Goal: Information Seeking & Learning: Check status

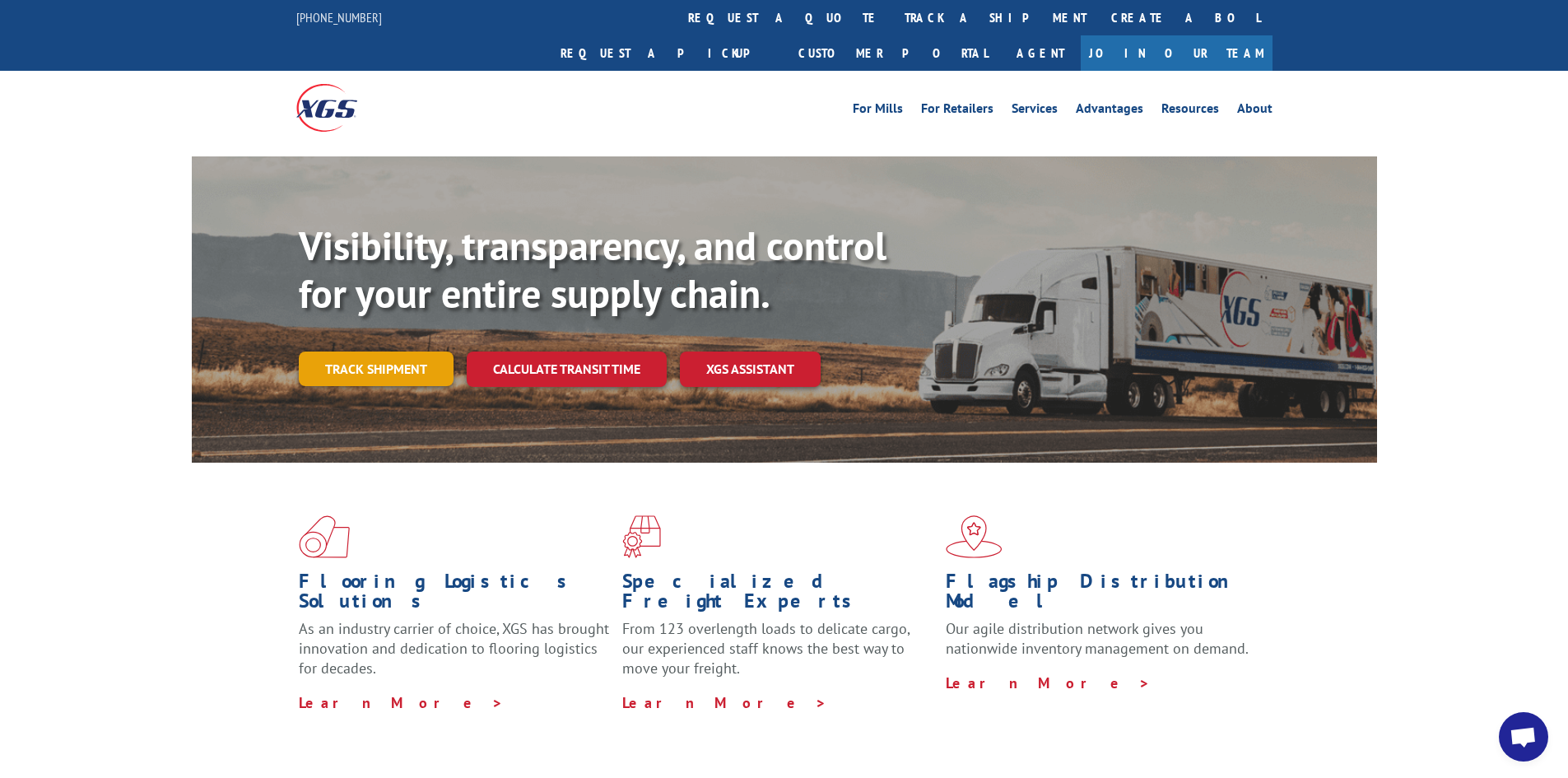
click at [359, 351] on link "Track shipment" at bounding box center [376, 368] width 154 height 35
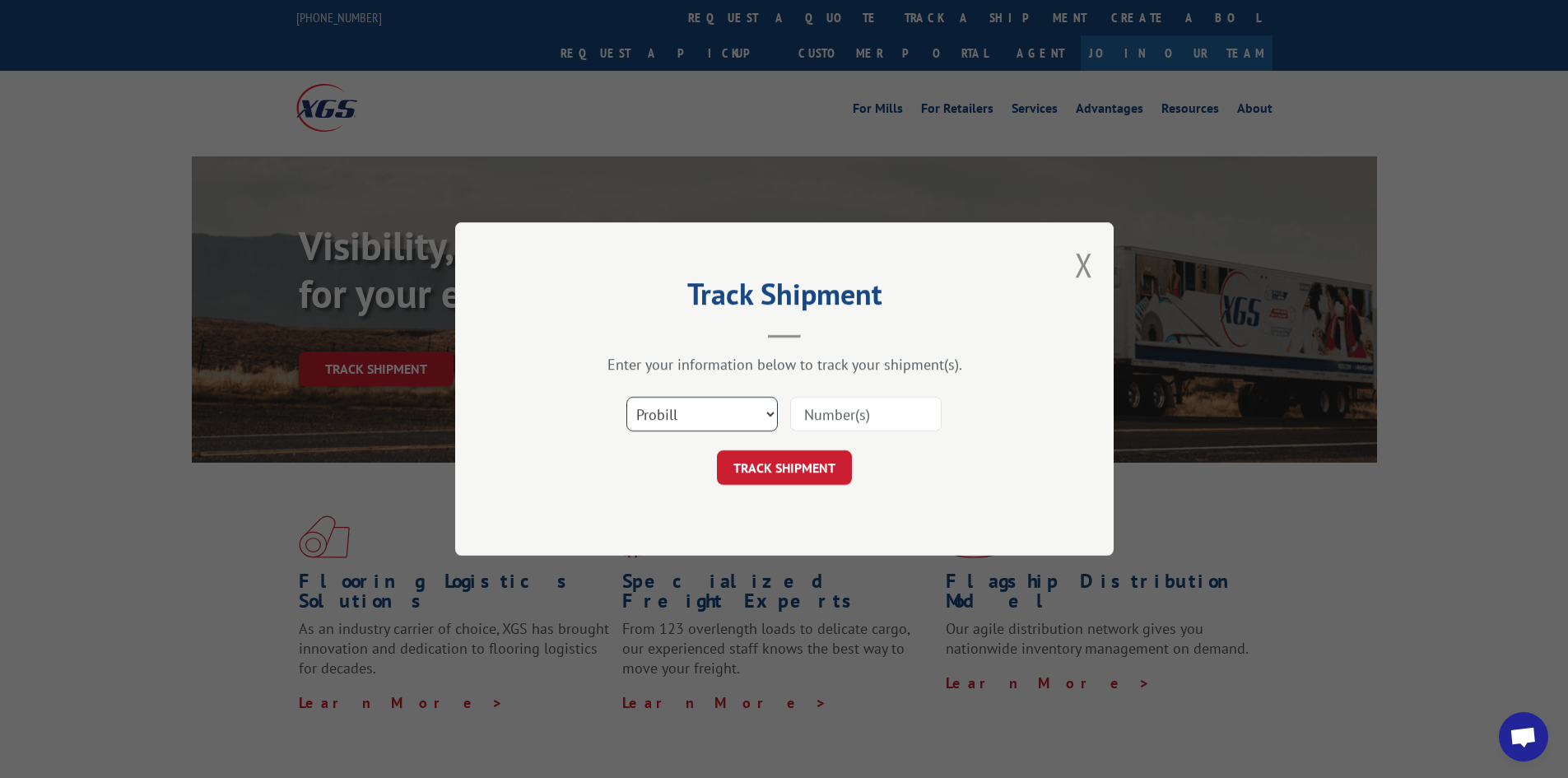
click at [651, 415] on select "Select category... Probill BOL PO" at bounding box center [702, 413] width 152 height 35
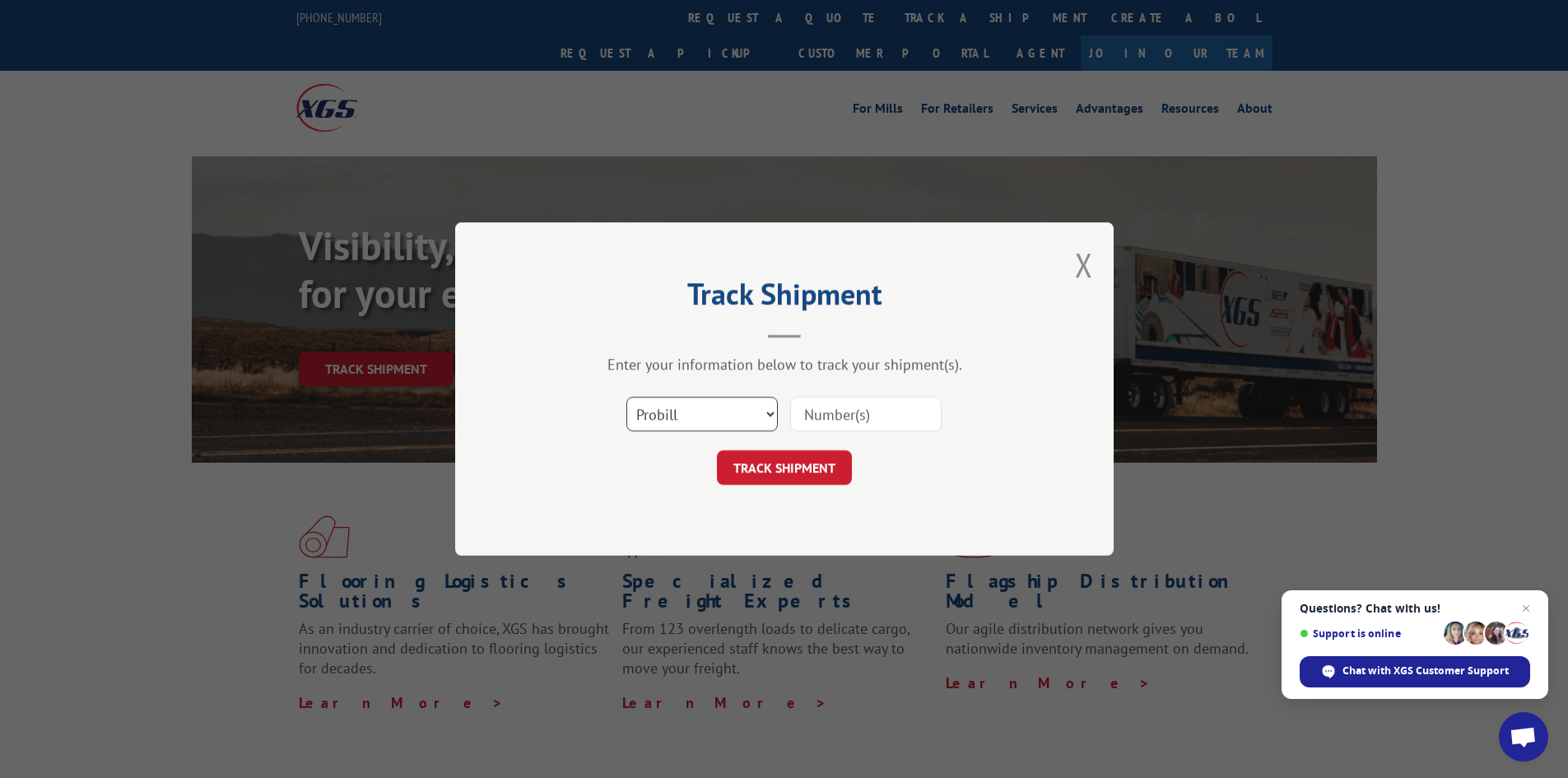
select select "bol"
click at [626, 397] on select "Select category... Probill BOL PO" at bounding box center [702, 413] width 152 height 35
click at [816, 426] on input at bounding box center [866, 413] width 152 height 35
type input "265694"
click button "TRACK SHIPMENT" at bounding box center [784, 467] width 135 height 35
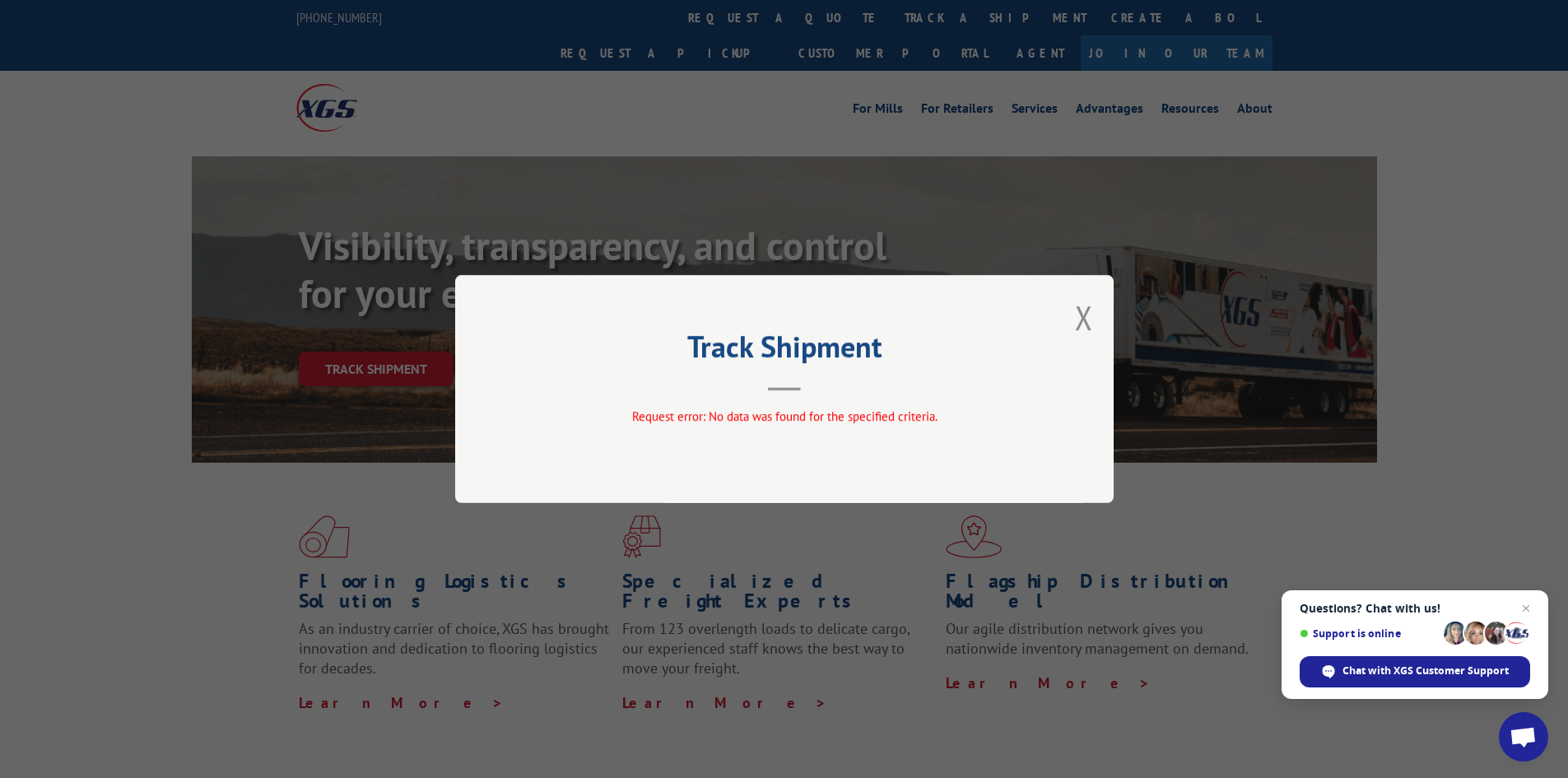
click at [1088, 318] on button "Close modal" at bounding box center [1084, 317] width 18 height 43
